Goal: Find specific page/section: Find specific page/section

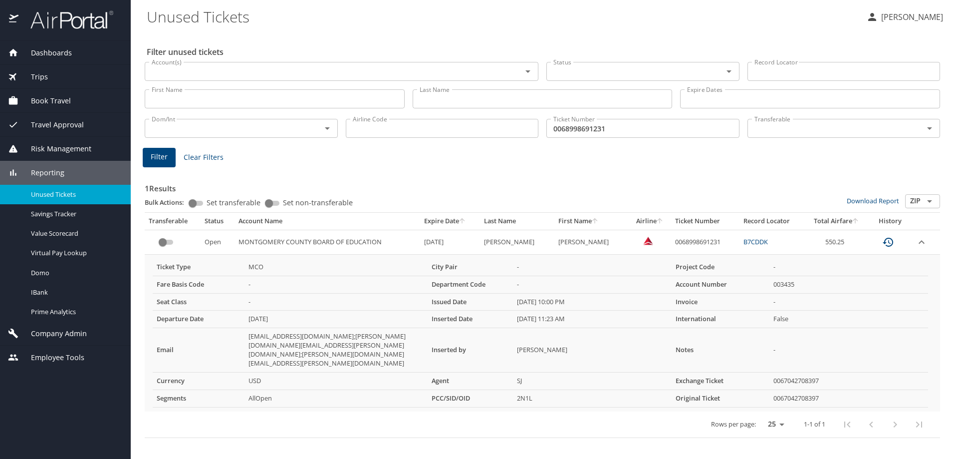
click at [56, 334] on span "Company Admin" at bounding box center [52, 333] width 68 height 11
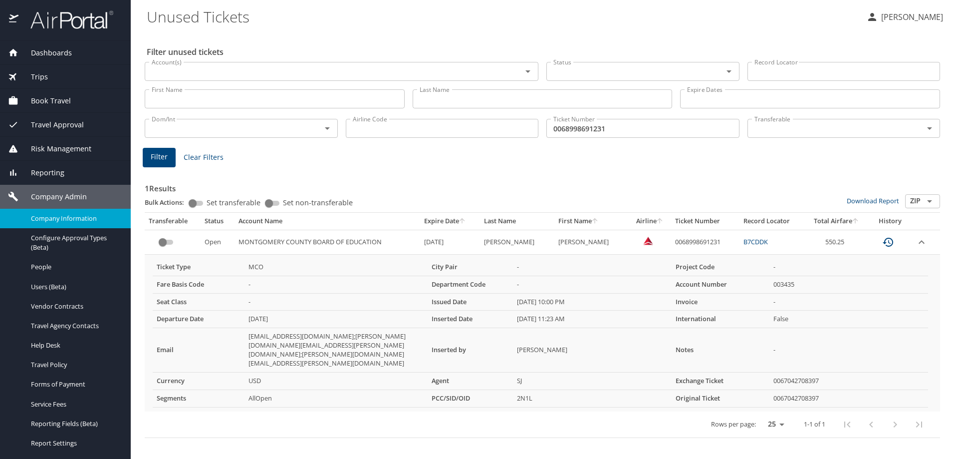
click at [69, 216] on span "Company Information" at bounding box center [75, 218] width 88 height 9
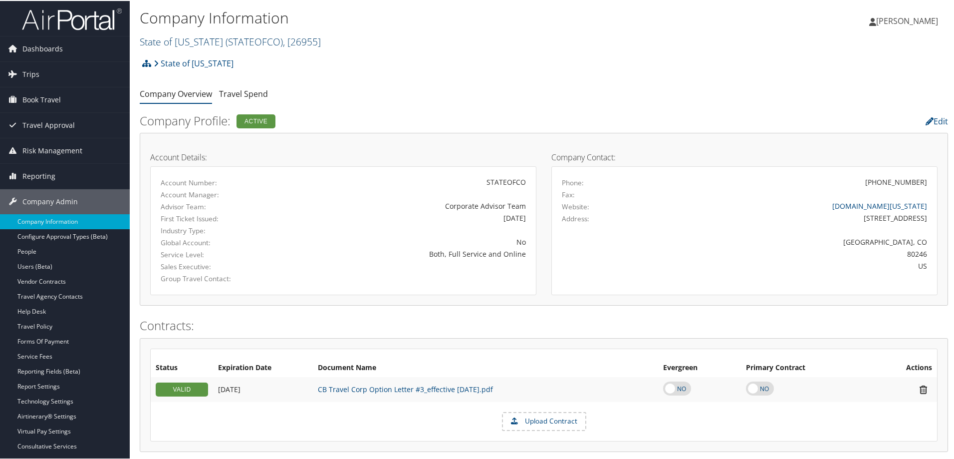
click at [316, 43] on span ", [ 26955 ]" at bounding box center [302, 40] width 38 height 13
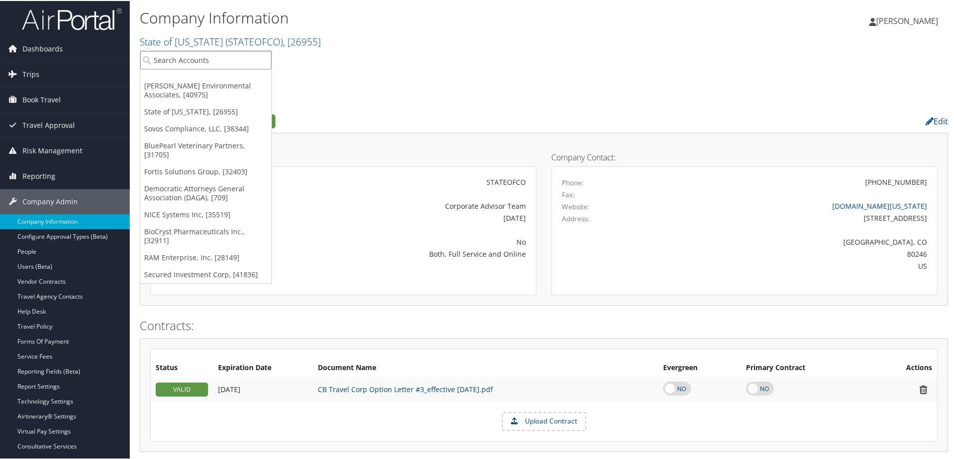
click at [244, 64] on input "search" at bounding box center [205, 59] width 131 height 18
type input "vulcraft"
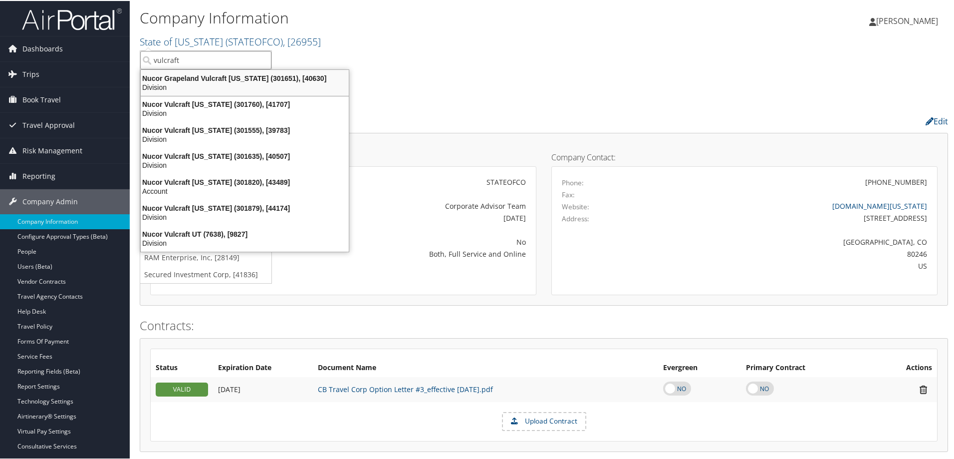
click at [219, 84] on div "Division" at bounding box center [245, 86] width 220 height 9
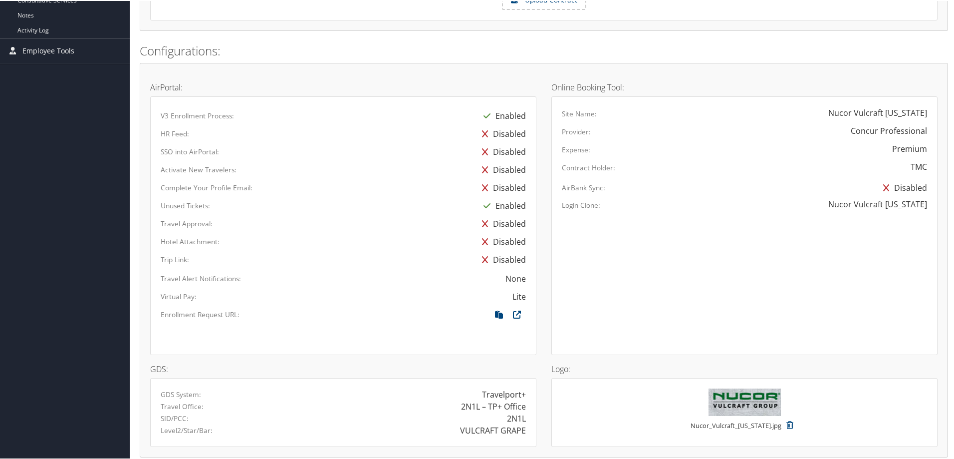
scroll to position [549, 0]
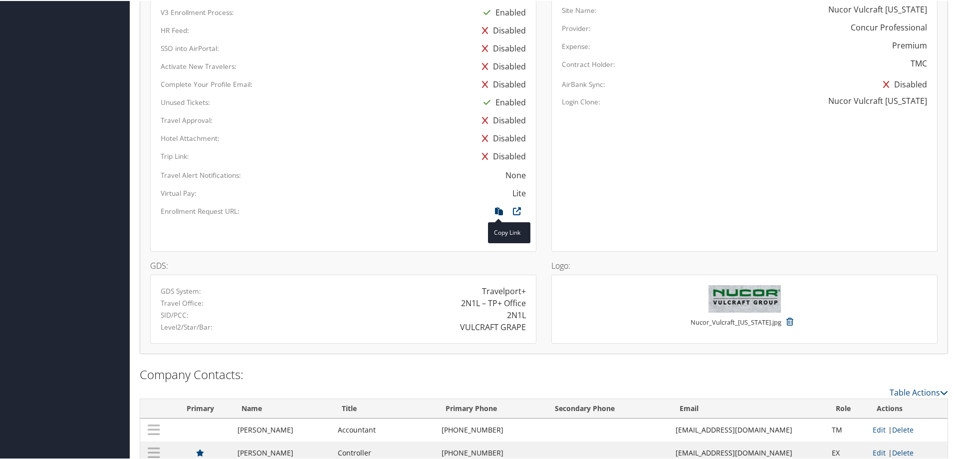
click at [501, 211] on icon at bounding box center [499, 212] width 18 height 13
